Goal: Task Accomplishment & Management: Use online tool/utility

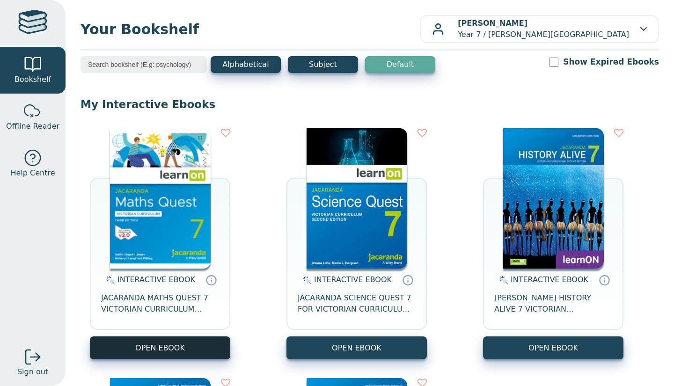
click at [194, 347] on button "OPEN EBOOK" at bounding box center [160, 347] width 140 height 23
click at [200, 351] on button "OPEN EBOOK" at bounding box center [160, 347] width 140 height 23
